Goal: Communication & Community: Answer question/provide support

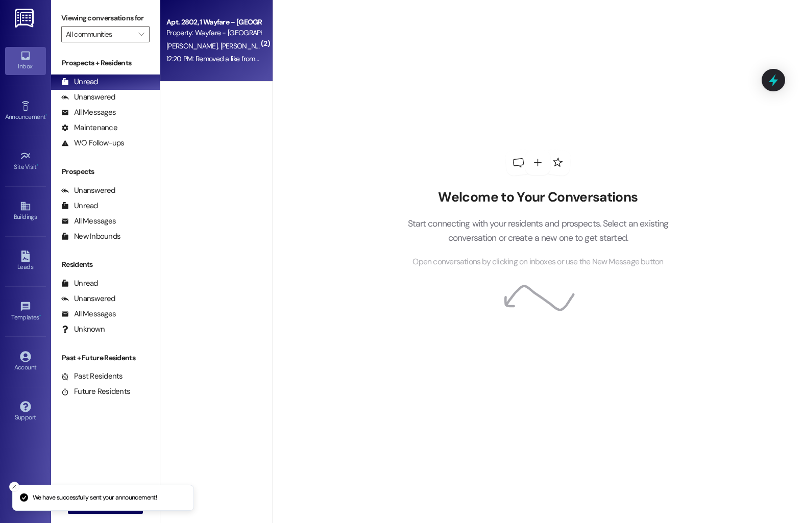
click at [213, 71] on div "Apt. 2802, 1 Wayfare – [GEOGRAPHIC_DATA] Property: Wayfare - [GEOGRAPHIC_DATA] …" at bounding box center [216, 41] width 112 height 82
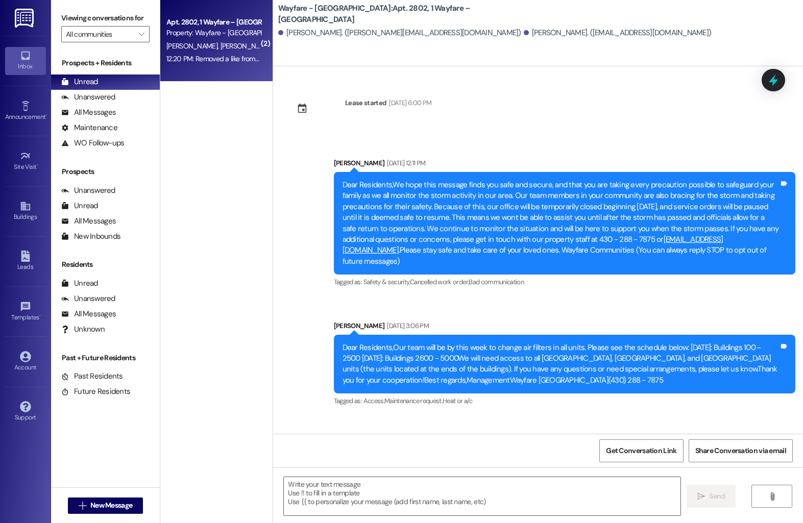
scroll to position [6945, 0]
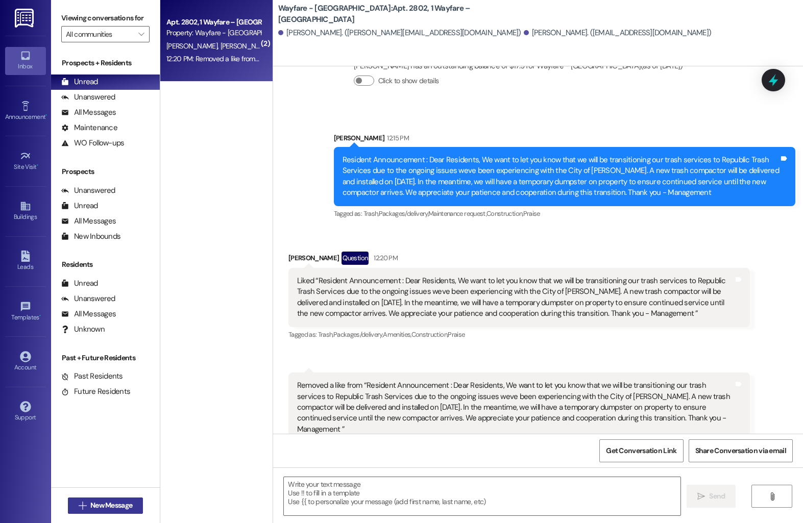
click at [90, 505] on span "New Message" at bounding box center [111, 505] width 42 height 11
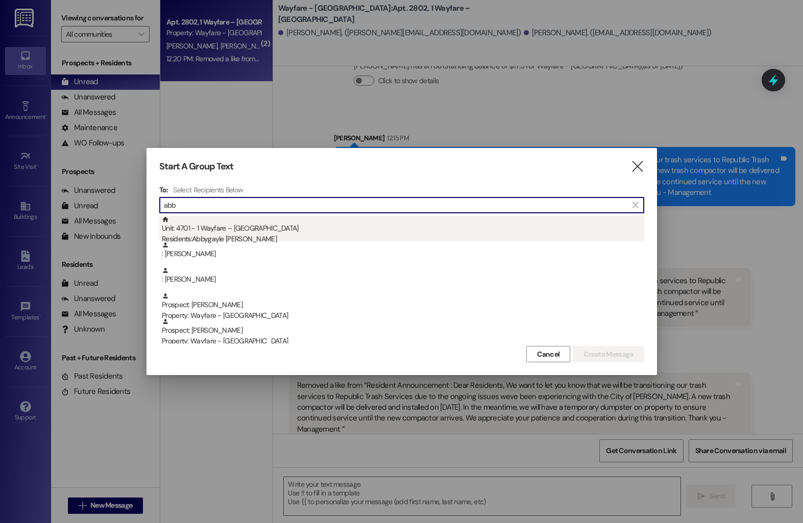
type input "abb"
click at [189, 228] on div "Unit: 4701 - 1 Wayfare – [GEOGRAPHIC_DATA] Residents: Abbygayle [PERSON_NAME]" at bounding box center [403, 230] width 482 height 29
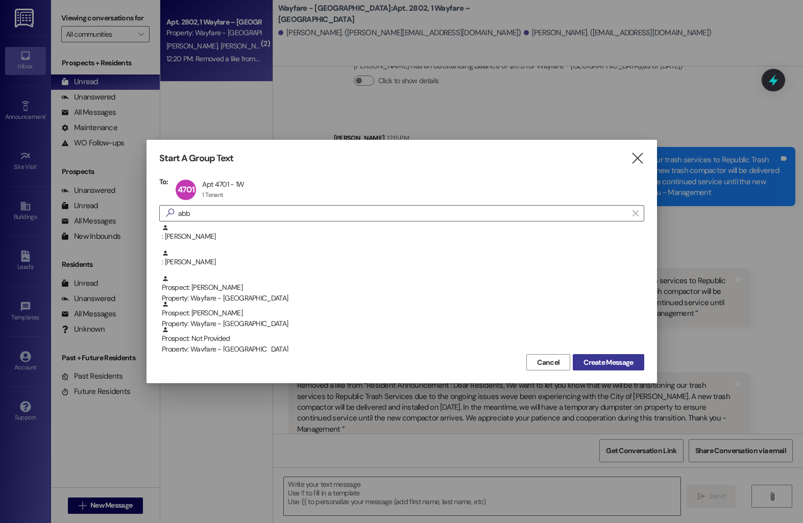
click at [601, 365] on span "Create Message" at bounding box center [609, 362] width 50 height 11
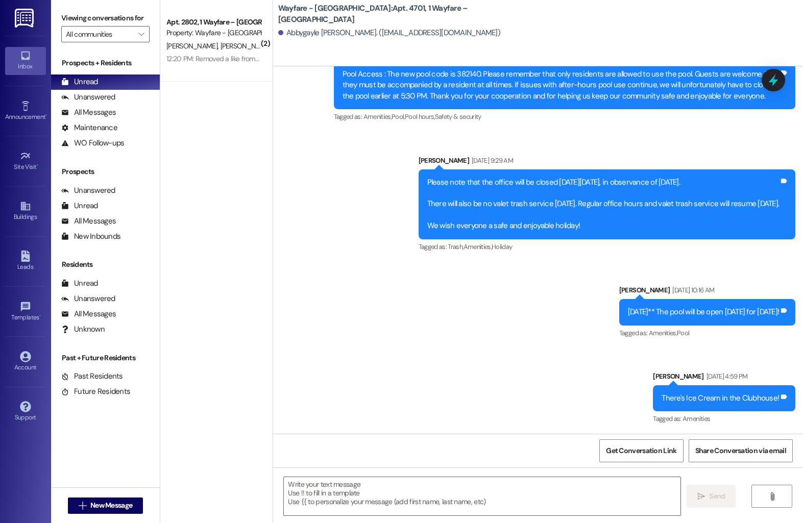
scroll to position [5563, 0]
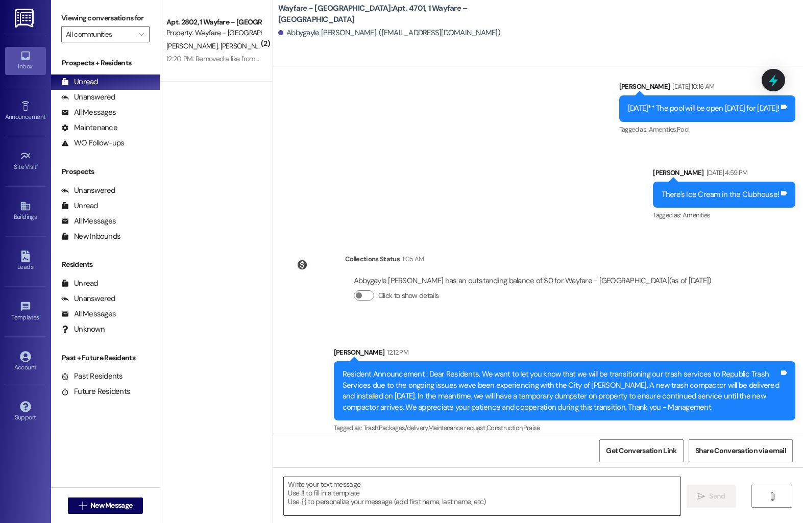
click at [330, 488] on textarea at bounding box center [482, 496] width 397 height 38
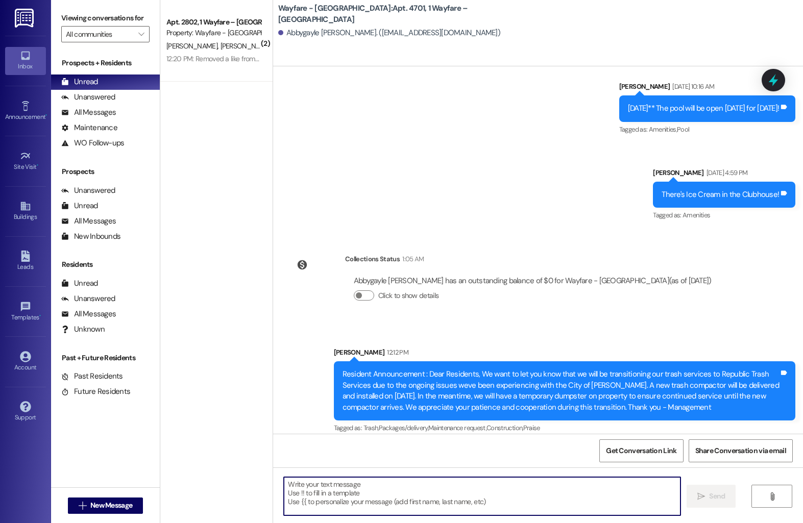
paste textarea "Dear Demarcus, I hope this message finds you well. I wanted to remind you that …"
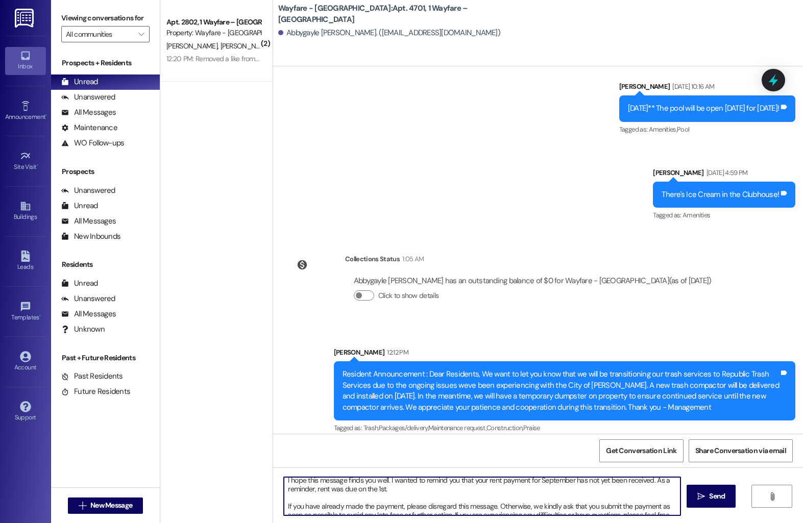
scroll to position [0, 0]
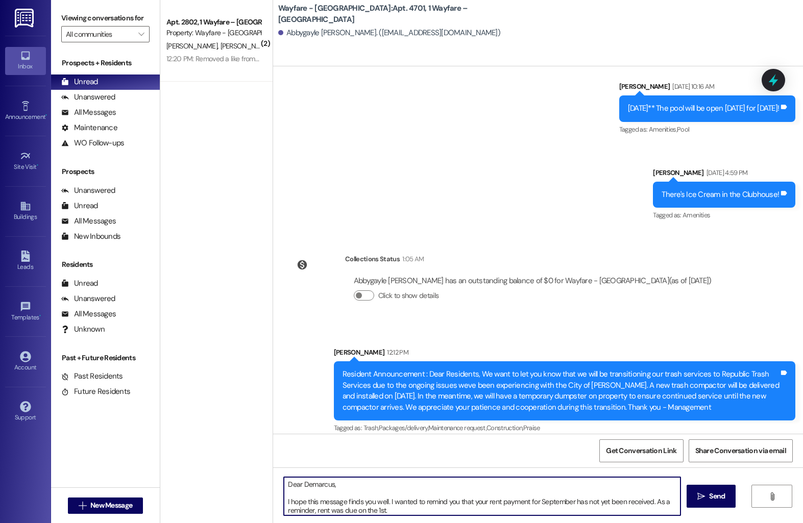
click at [327, 486] on textarea "Dear Demarcus, I hope this message finds you well. I wanted to remind you that …" at bounding box center [482, 496] width 397 height 38
type textarea "Dear [PERSON_NAME], I hope this message finds you well. I wanted to remind you …"
click at [722, 495] on span "Send" at bounding box center [717, 496] width 16 height 11
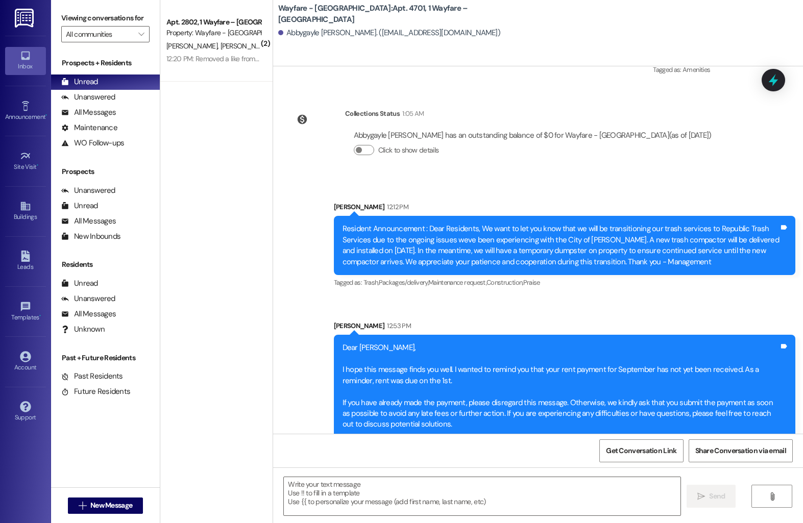
scroll to position [5733, 0]
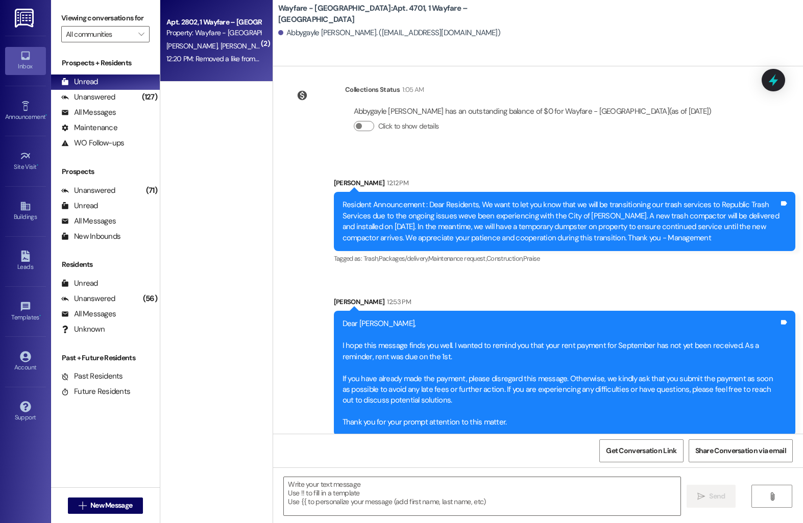
click at [209, 36] on div "Property: Wayfare - [GEOGRAPHIC_DATA]" at bounding box center [213, 33] width 94 height 11
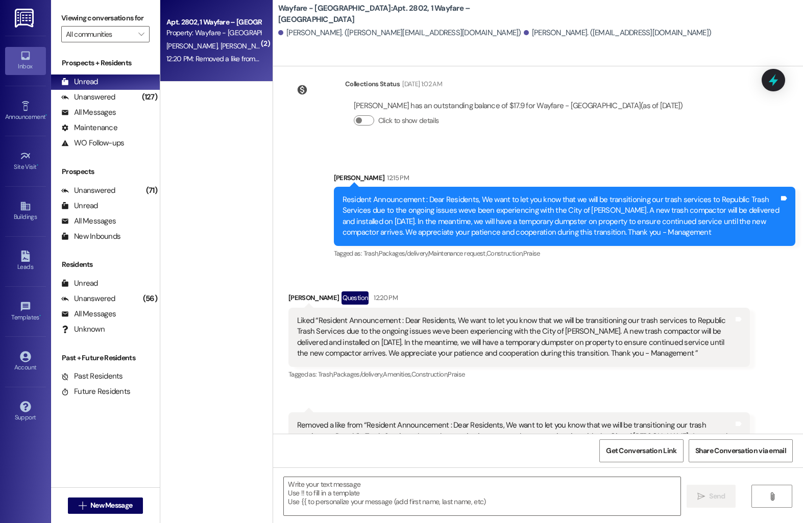
scroll to position [6945, 0]
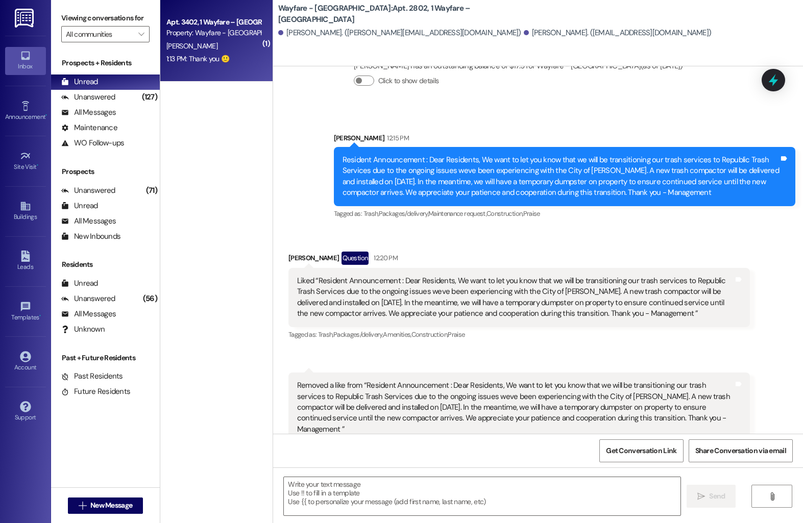
click at [205, 46] on div "[PERSON_NAME]" at bounding box center [213, 46] width 96 height 13
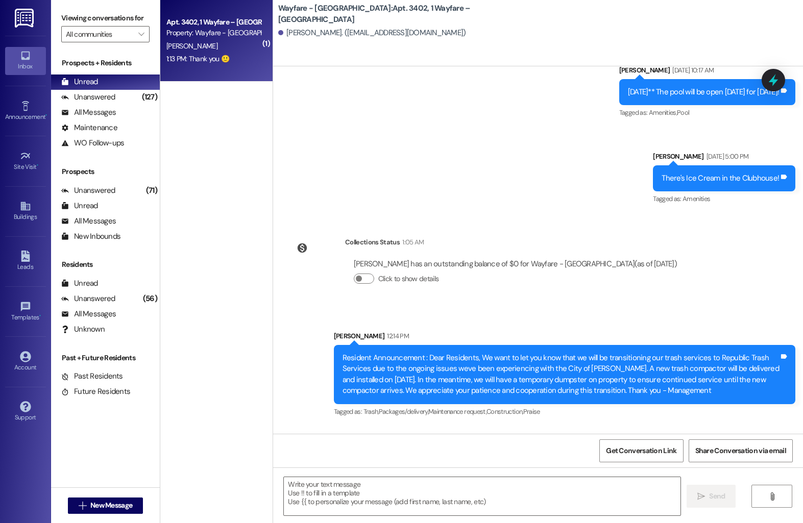
scroll to position [10563, 0]
